Goal: Task Accomplishment & Management: Use online tool/utility

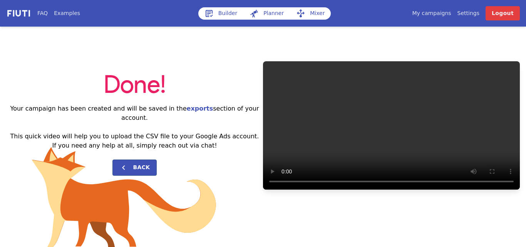
click at [519, 124] on video "Your browser does not support HTML5 video." at bounding box center [391, 125] width 257 height 129
click at [519, 75] on video "Your browser does not support HTML5 video." at bounding box center [391, 125] width 257 height 129
click at [493, 206] on div "Done! Your campaign has been created and will be saved in the exports section o…" at bounding box center [263, 126] width 526 height 198
click at [506, 117] on video "Your browser does not support HTML5 video." at bounding box center [391, 125] width 257 height 129
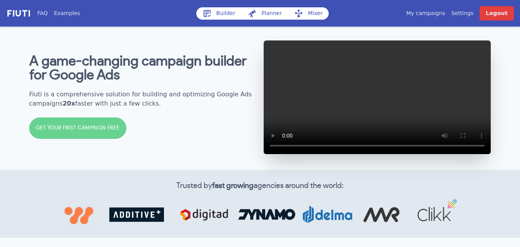
click at [434, 14] on link "My campaigns" at bounding box center [425, 13] width 39 height 8
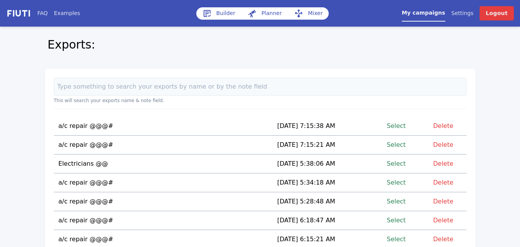
click at [395, 127] on link "Select" at bounding box center [396, 126] width 19 height 10
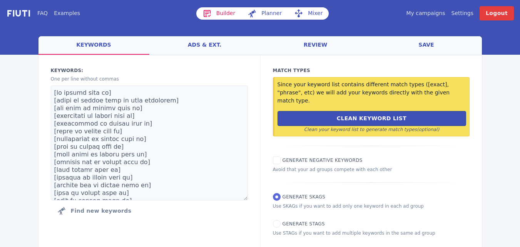
click at [308, 11] on link "Mixer" at bounding box center [308, 13] width 41 height 12
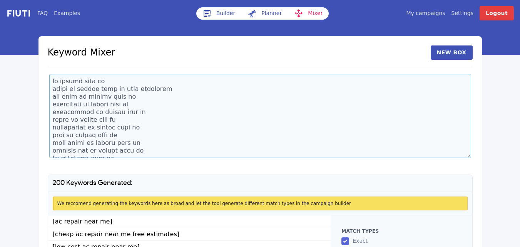
click at [84, 116] on textarea at bounding box center [260, 116] width 422 height 84
drag, startPoint x: 84, startPoint y: 116, endPoint x: 61, endPoint y: 108, distance: 25.0
click at [61, 108] on textarea at bounding box center [260, 116] width 422 height 84
type textarea "ac repair near me cheap ac repair near me free estimates low cost ac repair nea…"
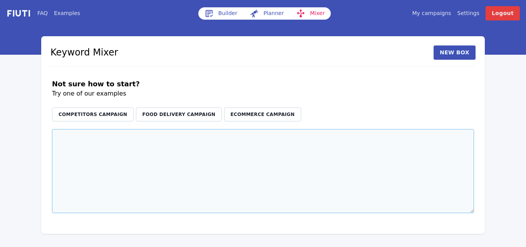
paste textarea "ac unit repair ac fix fix air conditioner aircon repair ac repair cost air duct…"
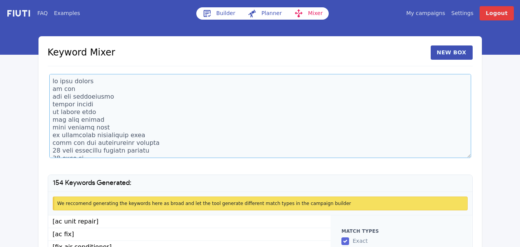
click at [76, 89] on textarea at bounding box center [260, 116] width 422 height 84
click at [164, 138] on textarea at bounding box center [260, 116] width 422 height 84
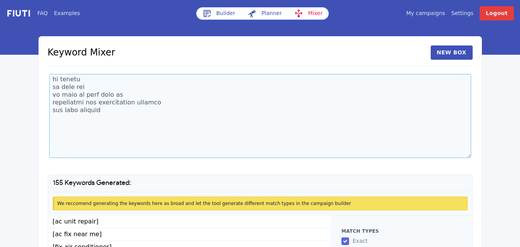
scroll to position [816, 0]
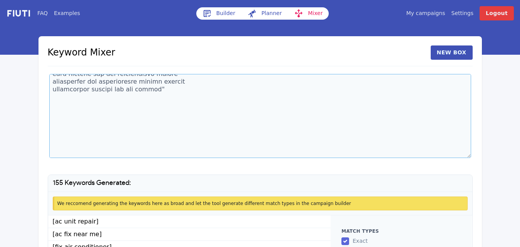
click at [160, 102] on textarea at bounding box center [260, 116] width 422 height 84
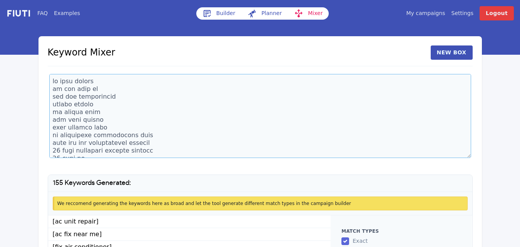
click at [164, 145] on textarea at bounding box center [260, 116] width 422 height 84
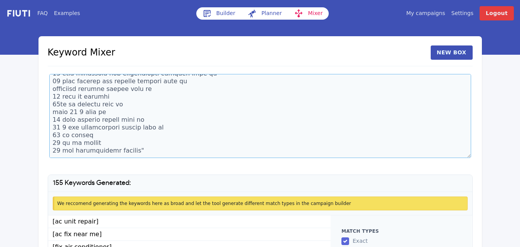
scroll to position [8507, 0]
click at [77, 99] on textarea at bounding box center [260, 116] width 422 height 84
paste textarea "local ac repair near ac repair works near me local hvac repair near me local ai…"
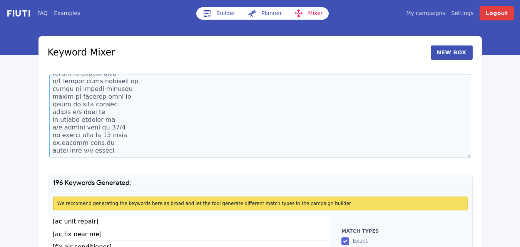
scroll to position [8798, 0]
click at [78, 142] on textarea at bounding box center [260, 116] width 422 height 84
paste textarea "ac repair in [GEOGRAPHIC_DATA] best ac repair in [GEOGRAPHIC_DATA] ac repair [D…"
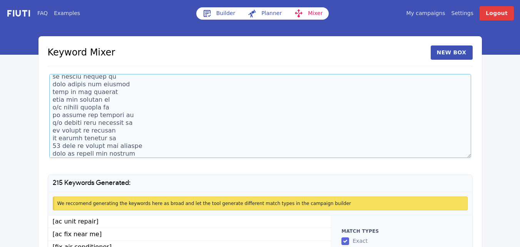
scroll to position [9124, 0]
click at [70, 112] on textarea at bounding box center [260, 116] width 422 height 84
paste textarea "ac installers in [GEOGRAPHIC_DATA] ac installers near me ac installation [GEOGR…"
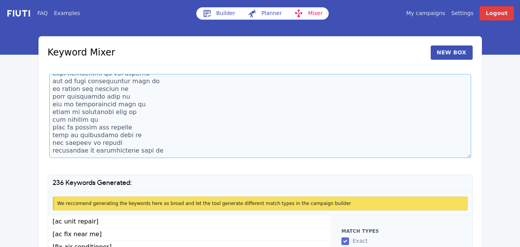
scroll to position [9329, 0]
paste textarea "ac repair and installation services ac repair and installation near me all ac s…"
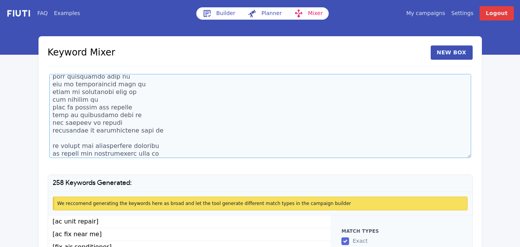
scroll to position [9483, 0]
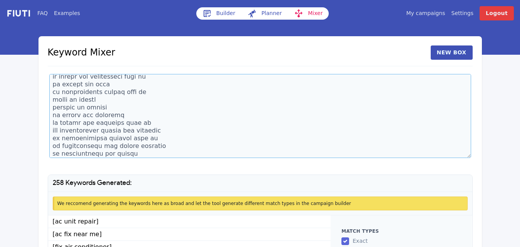
type textarea "ac unit repair ac fix near me fix air conditioner aircon repair ac repair cost …"
drag, startPoint x: 521, startPoint y: 77, endPoint x: 524, endPoint y: 96, distance: 19.2
click at [520, 96] on html "FAQ Examples Builder Planner Mixer My campaigns Price Settings Login Logout Key…" at bounding box center [260, 162] width 520 height 325
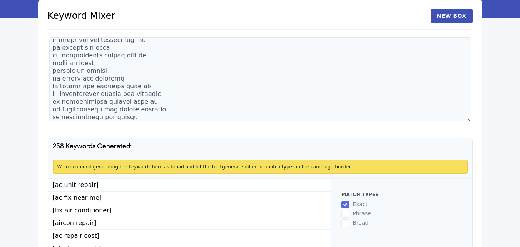
scroll to position [78, 0]
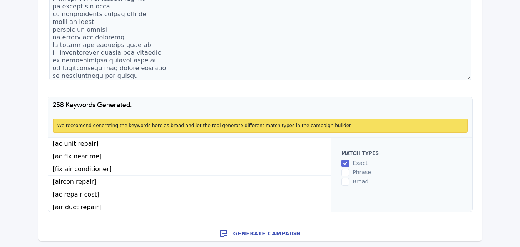
click at [260, 231] on button "Generate Campaign" at bounding box center [260, 233] width 444 height 15
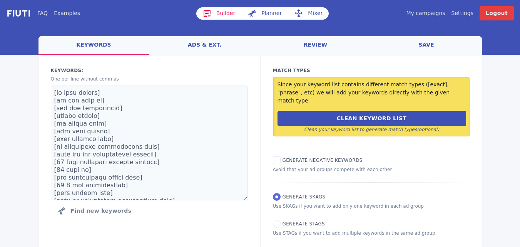
click at [423, 43] on link "save" at bounding box center [426, 45] width 111 height 18
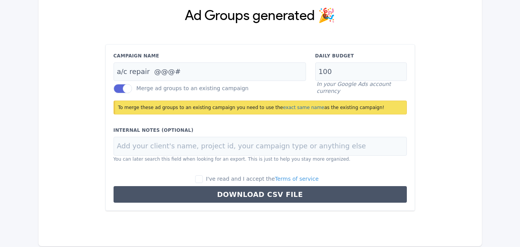
scroll to position [72, 0]
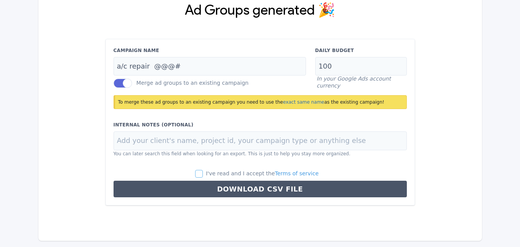
click at [203, 177] on input "I've read and I accept the Terms of service" at bounding box center [199, 174] width 8 height 8
checkbox input "true"
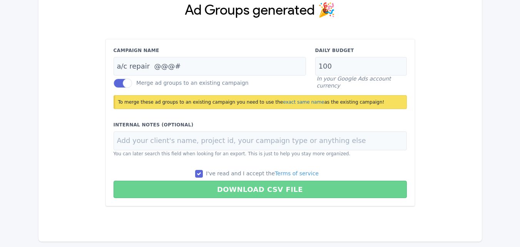
click at [254, 192] on button "Download CSV File" at bounding box center [260, 189] width 293 height 17
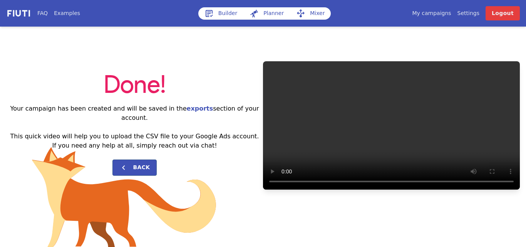
click at [439, 13] on link "My campaigns" at bounding box center [431, 13] width 39 height 8
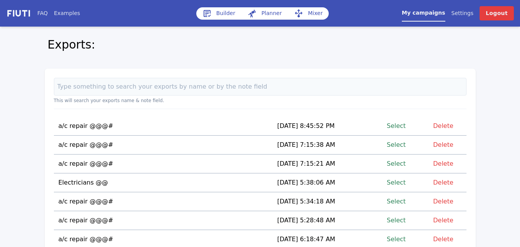
click at [398, 126] on link "Select" at bounding box center [396, 126] width 19 height 10
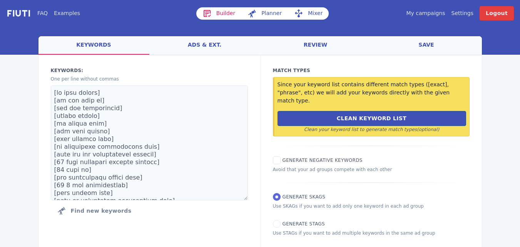
click at [309, 15] on link "Mixer" at bounding box center [308, 13] width 41 height 12
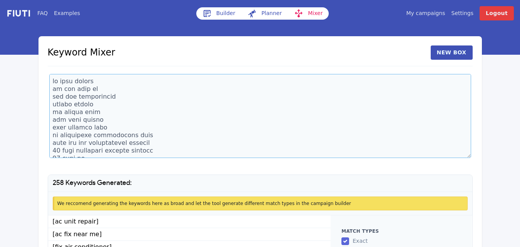
click at [97, 95] on textarea at bounding box center [260, 116] width 422 height 84
type textarea "ac unit repair ac fix near me fix air A aircon repair ac repair cost air duct r…"
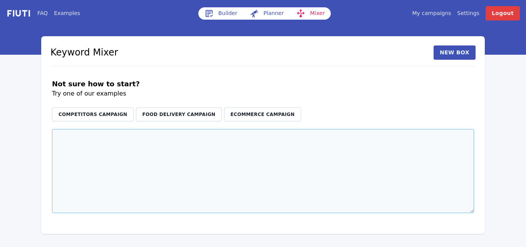
paste textarea "24 hour heating service near me emergency aircon repair emergency ac fix 24 hou…"
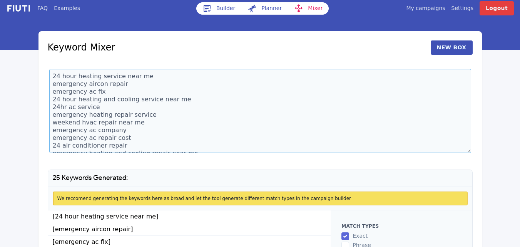
scroll to position [78, 0]
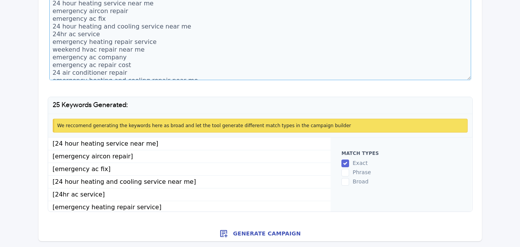
type textarea "24 hour heating service near me emergency aircon repair emergency ac fix 24 hou…"
click at [260, 233] on button "Generate Campaign" at bounding box center [260, 233] width 444 height 15
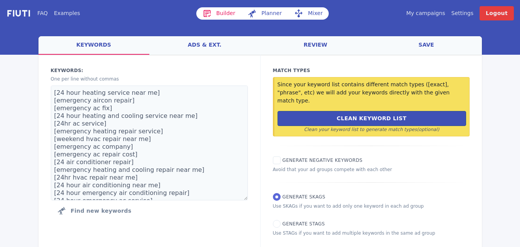
click at [425, 44] on link "save" at bounding box center [426, 45] width 111 height 18
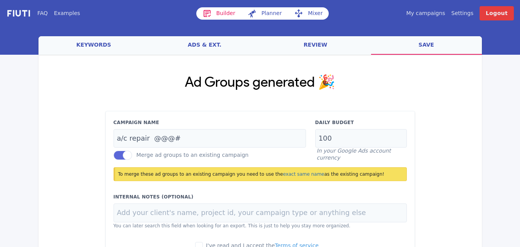
click at [308, 12] on link "Mixer" at bounding box center [308, 13] width 41 height 12
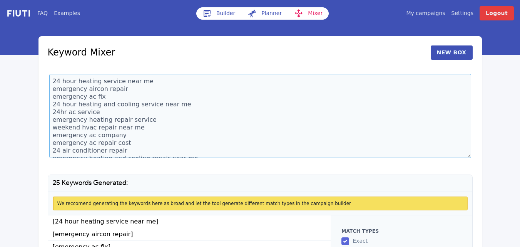
click at [125, 150] on textarea "24 hour heating service near me emergency aircon repair emergency ac fix 24 hou…" at bounding box center [260, 116] width 422 height 84
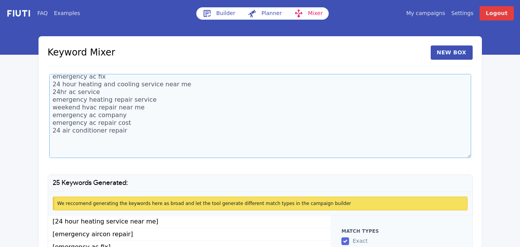
scroll to position [28, 0]
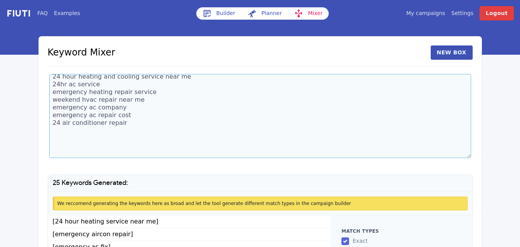
paste textarea "mitsubishi hvac service near me split system repairs near me split system repai…"
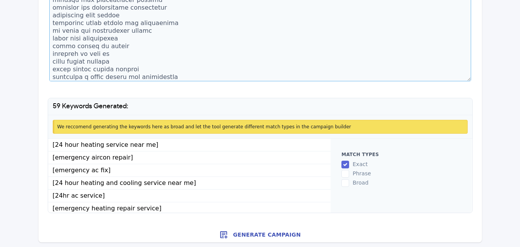
scroll to position [78, 0]
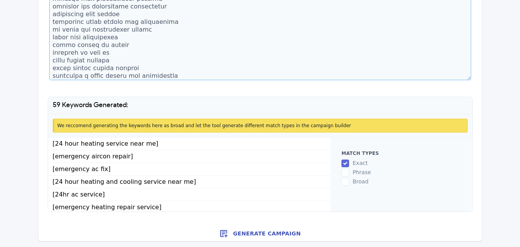
type textarea "24 hour heating service near me emergency aircon repair emergency ac fix 24 hou…"
click at [258, 236] on button "Generate Campaign" at bounding box center [260, 233] width 444 height 15
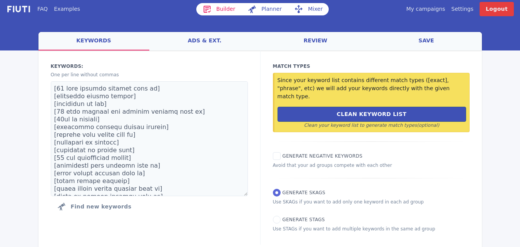
scroll to position [15, 0]
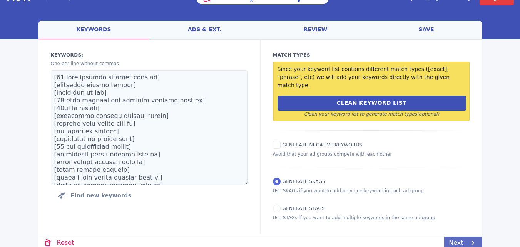
click at [463, 236] on link "Next" at bounding box center [462, 242] width 37 height 12
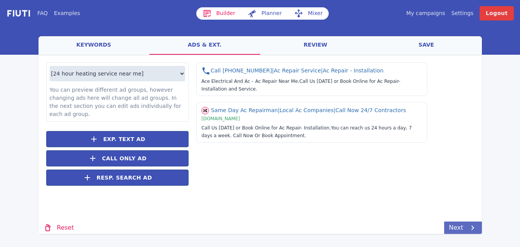
scroll to position [0, 0]
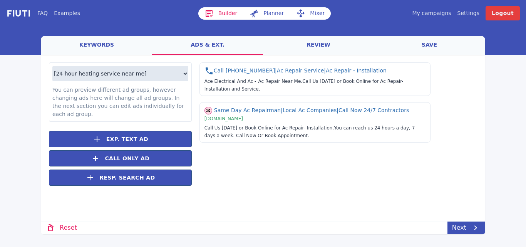
click at [463, 234] on div "FAQ Examples Builder Planner Mixer My campaigns Price Settings Login Logout wel…" at bounding box center [263, 123] width 526 height 247
click at [464, 233] on link "Next" at bounding box center [465, 227] width 37 height 12
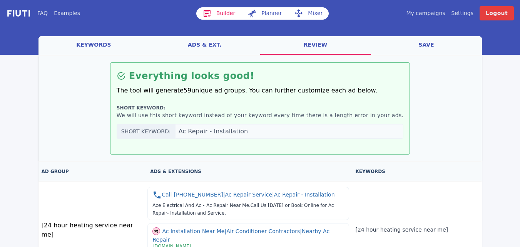
click at [425, 48] on link "save" at bounding box center [426, 45] width 111 height 18
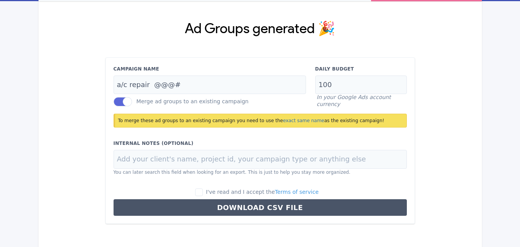
scroll to position [72, 0]
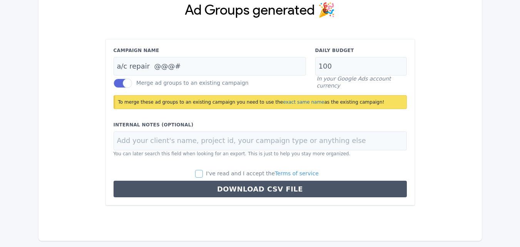
click at [203, 173] on input "I've read and I accept the Terms of service" at bounding box center [199, 174] width 8 height 8
checkbox input "true"
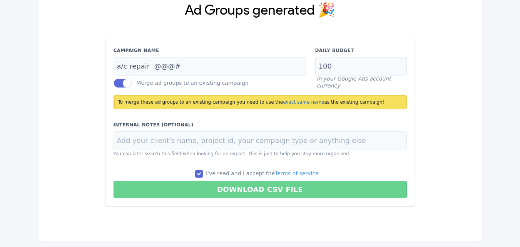
click at [246, 189] on button "Download CSV File" at bounding box center [260, 189] width 293 height 17
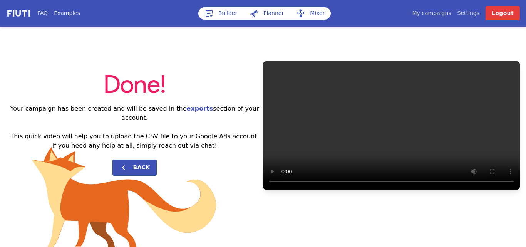
click at [139, 97] on span "Done!" at bounding box center [135, 85] width 62 height 25
